Goal: Communication & Community: Ask a question

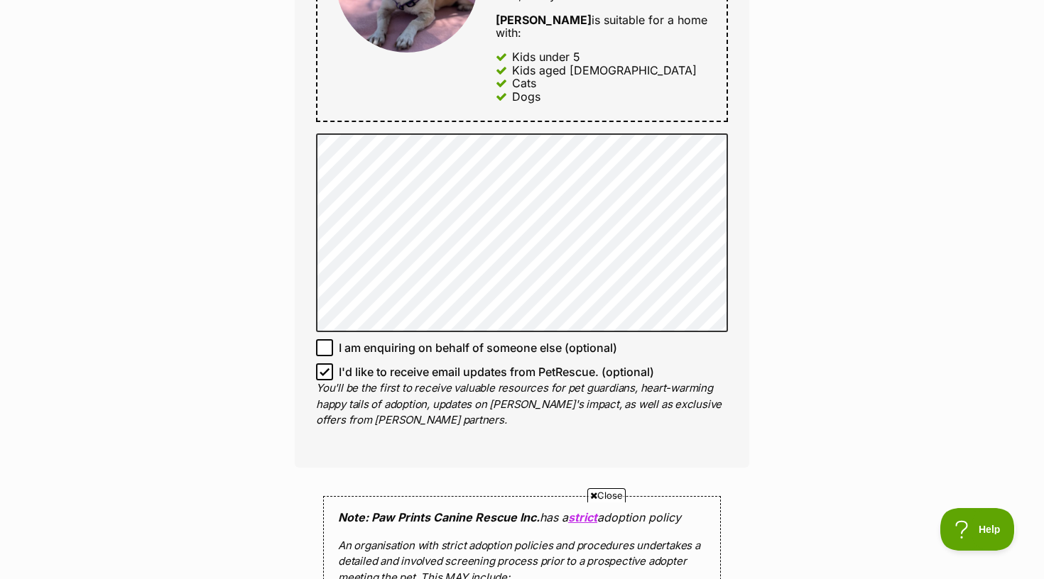
scroll to position [828, 0]
click at [326, 366] on icon at bounding box center [324, 371] width 10 height 10
click at [326, 362] on input "I'd like to receive email updates from PetRescue. (optional)" at bounding box center [324, 370] width 17 height 17
checkbox input "false"
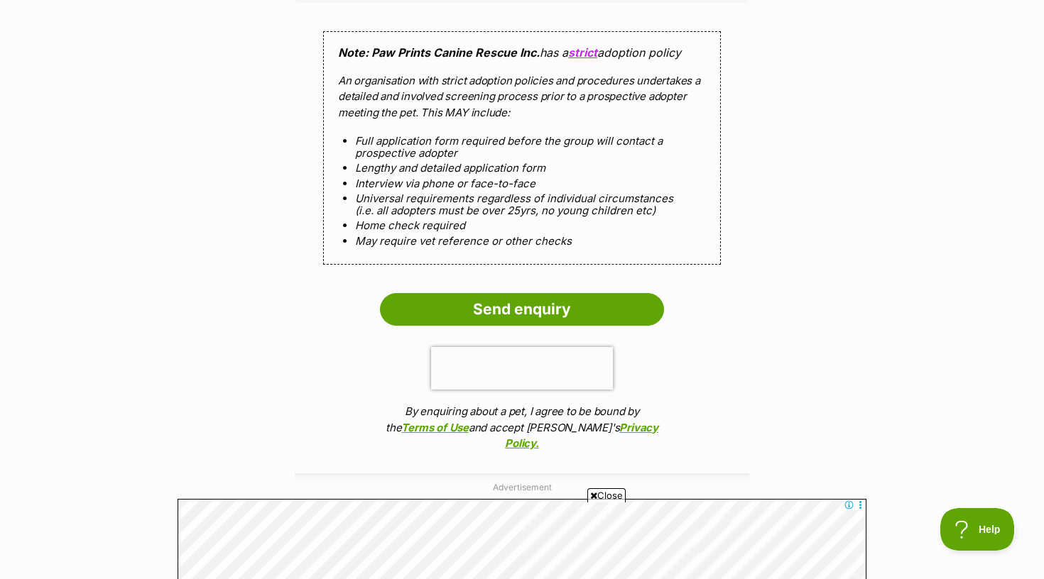
scroll to position [1351, 0]
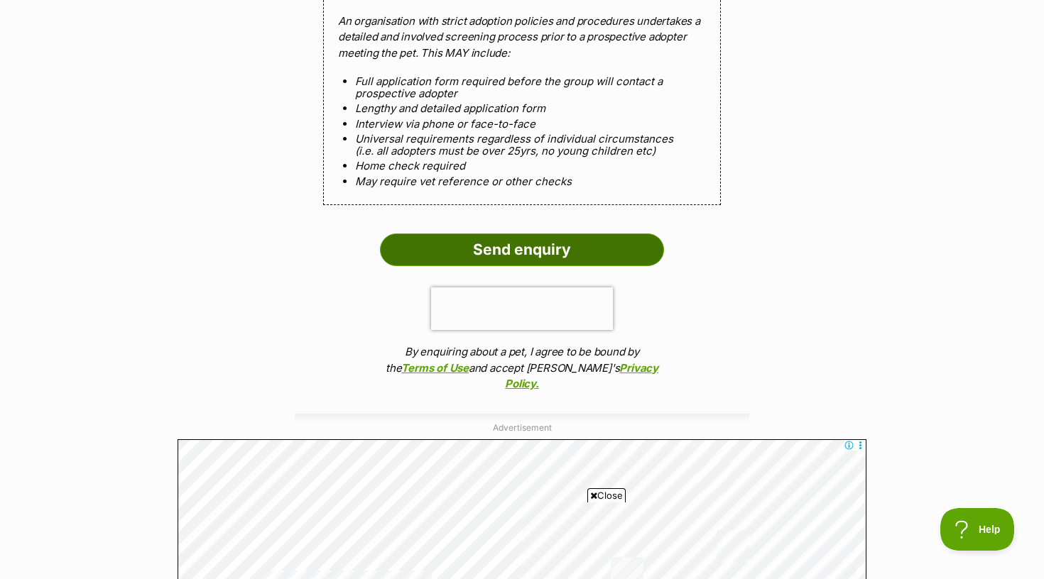
click at [523, 234] on input "Send enquiry" at bounding box center [522, 250] width 284 height 33
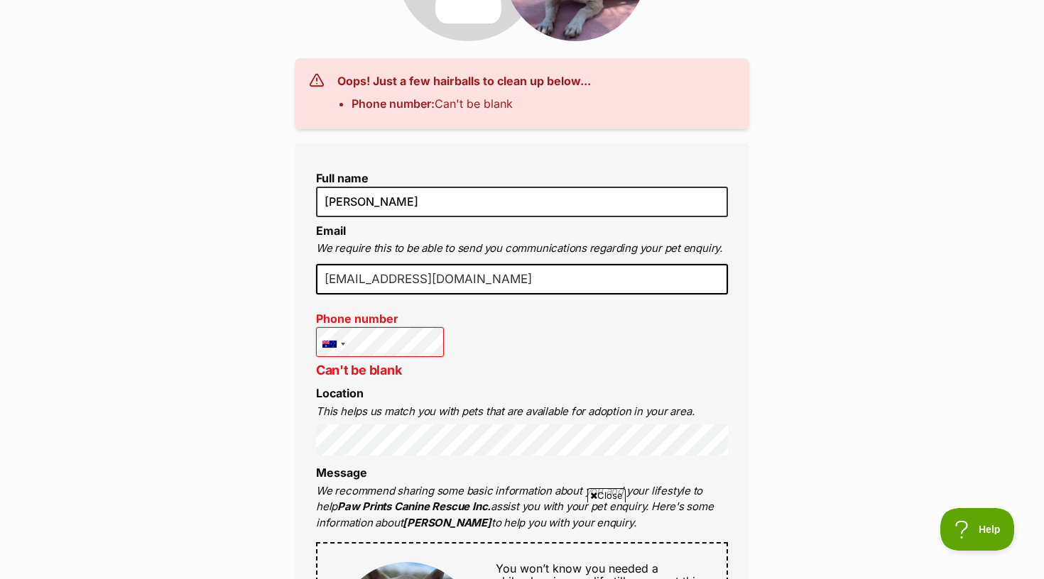
scroll to position [284, 0]
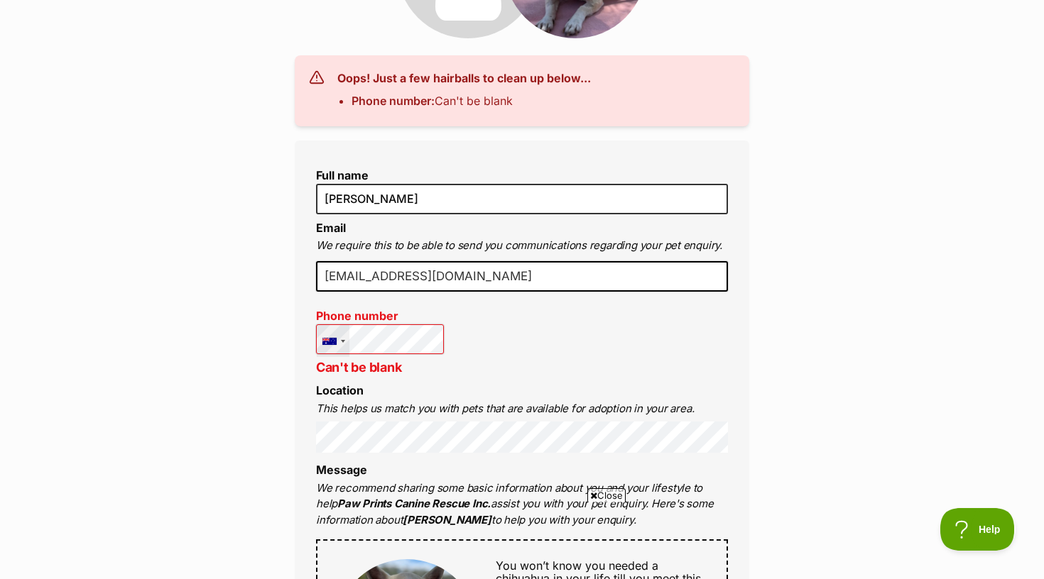
click at [338, 341] on div at bounding box center [333, 341] width 33 height 32
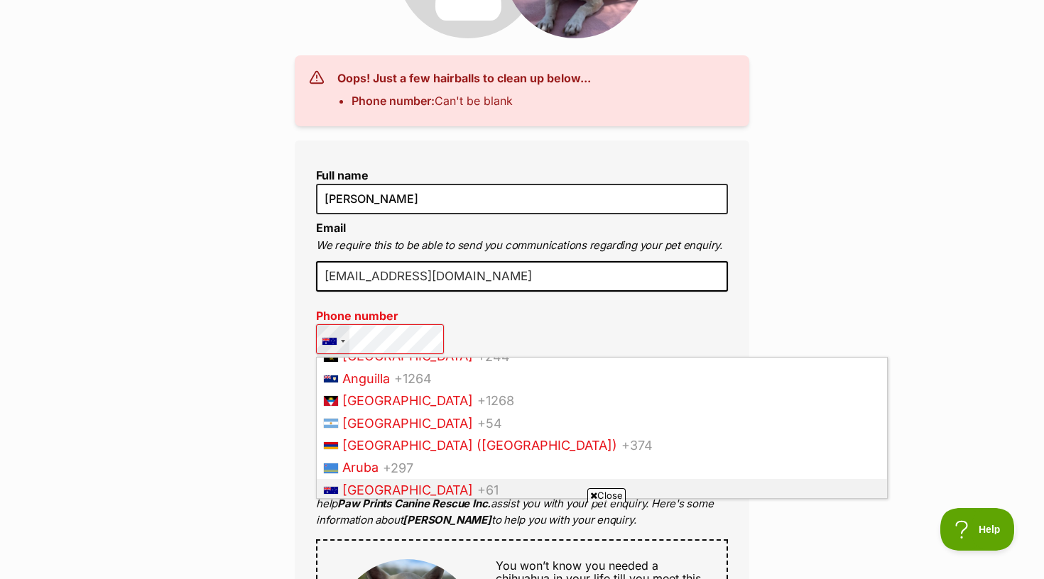
click at [338, 341] on div at bounding box center [333, 341] width 33 height 32
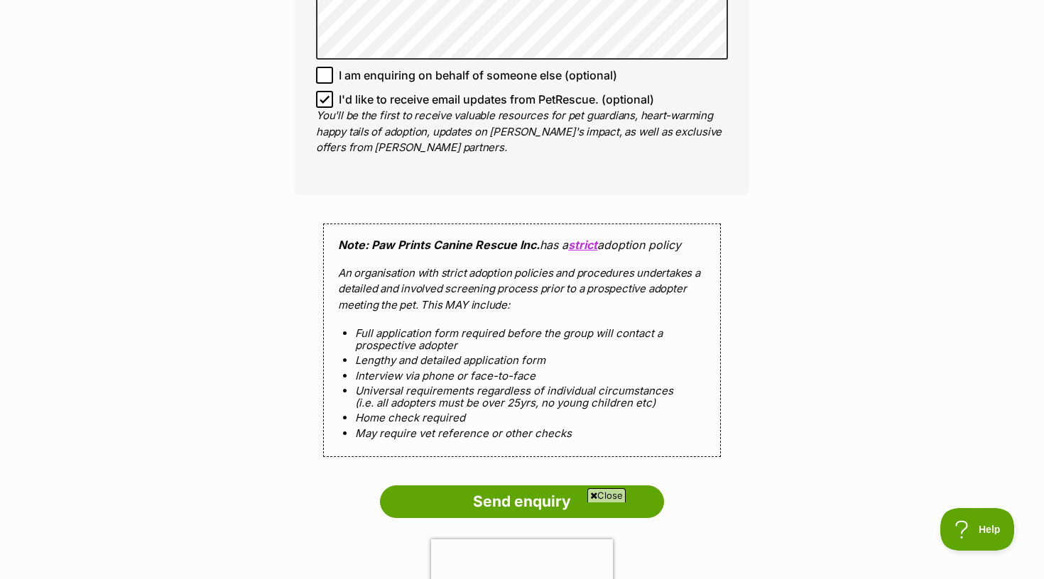
scroll to position [1069, 0]
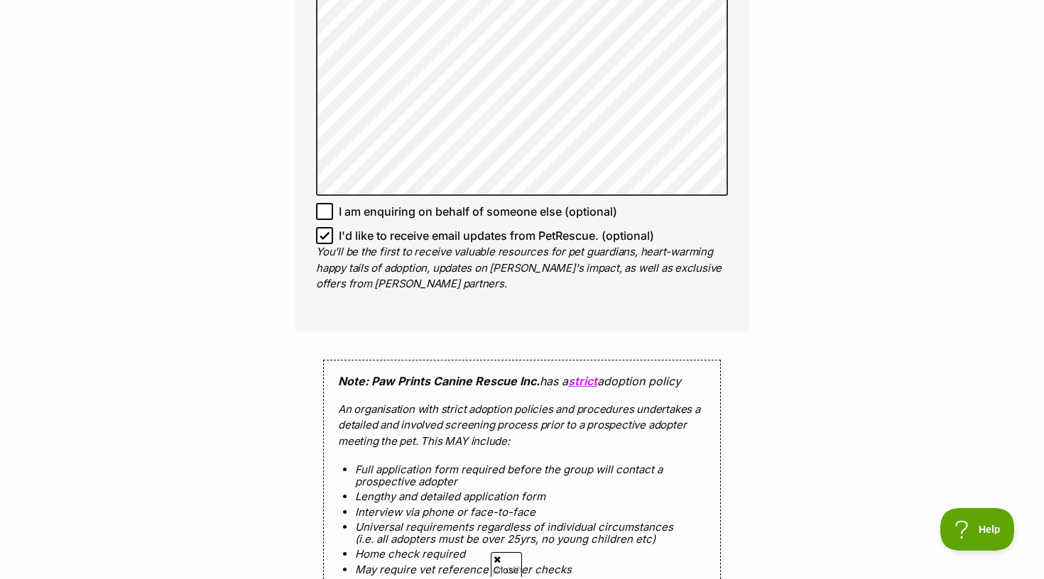
click at [328, 244] on p "You'll be the first to receive valuable resources for pet guardians, heart-warm…" at bounding box center [522, 268] width 412 height 48
click at [325, 233] on icon at bounding box center [324, 236] width 9 height 6
click at [325, 227] on input "I'd like to receive email updates from PetRescue. (optional)" at bounding box center [324, 235] width 17 height 17
checkbox input "false"
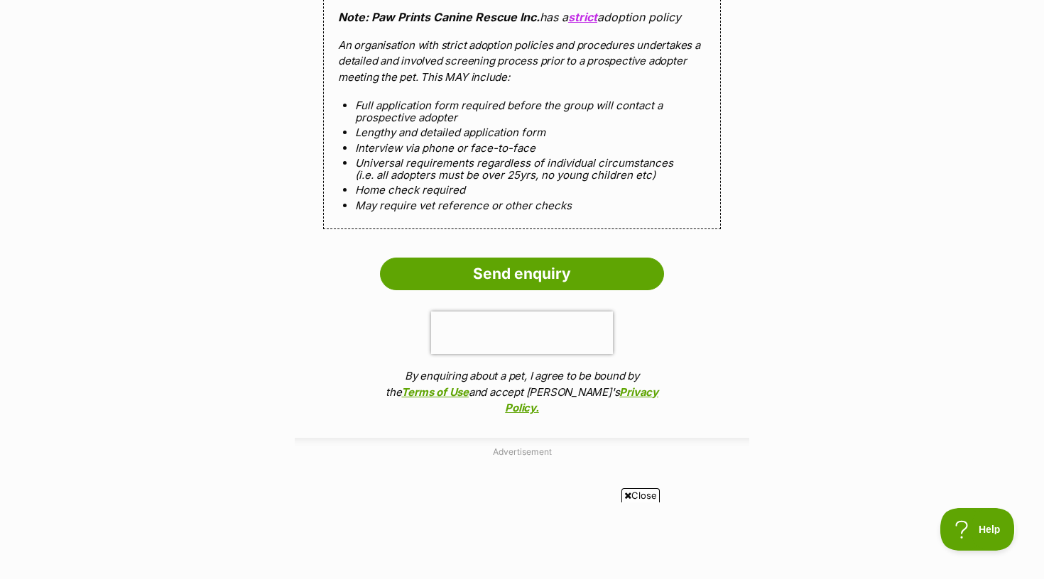
scroll to position [1516, 0]
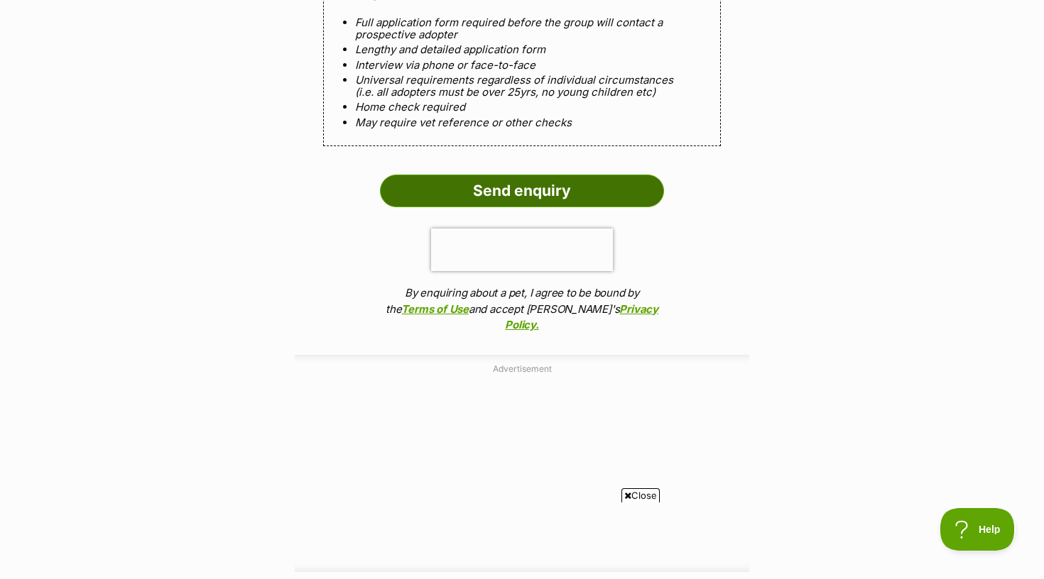
click at [506, 175] on input "Send enquiry" at bounding box center [522, 191] width 284 height 33
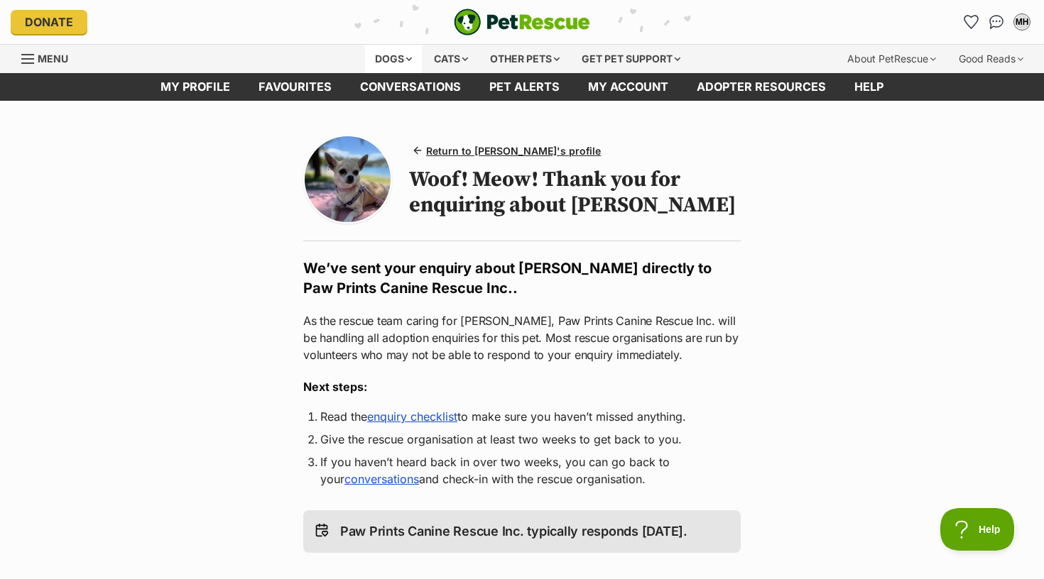
click at [389, 60] on div "Dogs" at bounding box center [393, 59] width 57 height 28
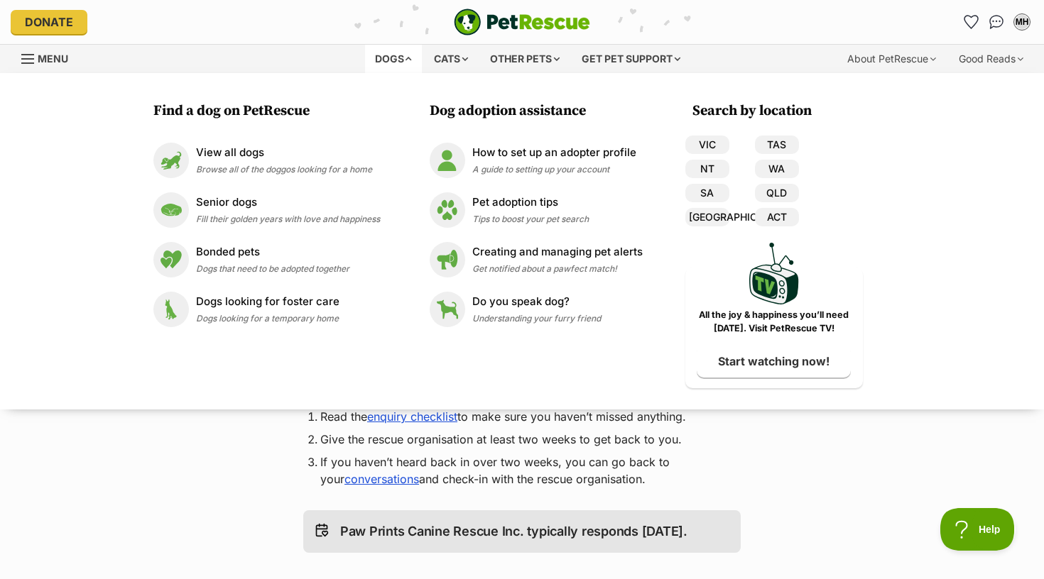
click at [163, 396] on div "Find a dog on PetRescue View all dogs Browse all of the doggos looking for a ho…" at bounding box center [522, 241] width 1044 height 336
click at [165, 439] on main "Return to Minnie's profile Woof! Meow! Thank you for enquiring about Minnie We’…" at bounding box center [522, 503] width 1044 height 805
